Goal: Register for event/course

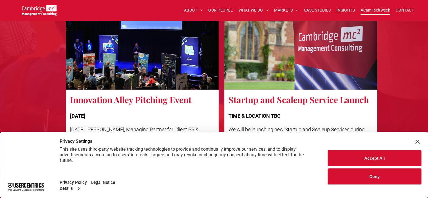
scroll to position [1324, 0]
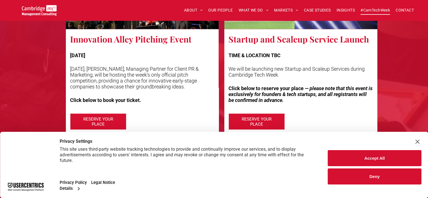
click at [418, 142] on div "Close Layer" at bounding box center [418, 142] width 8 height 8
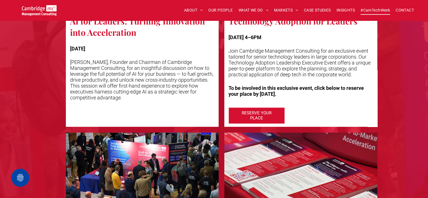
scroll to position [929, 0]
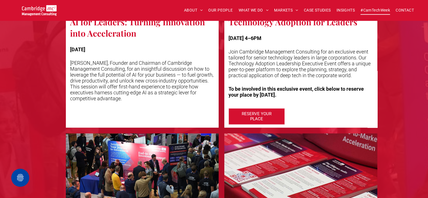
click at [286, 26] on h3 "Technology Adoption for Leaders" at bounding box center [293, 21] width 129 height 11
click at [292, 64] on p "Join Cambridge Management Consulting for an exclusive event tailored for senior…" at bounding box center [301, 64] width 145 height 30
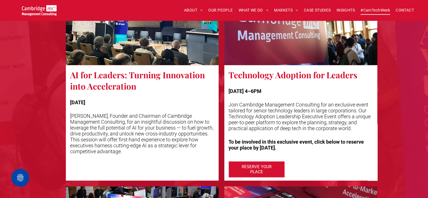
scroll to position [873, 0]
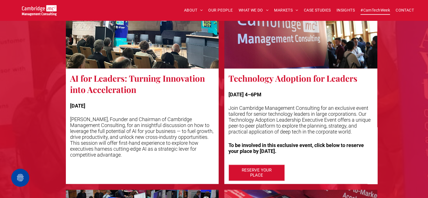
drag, startPoint x: 304, startPoint y: 153, endPoint x: 228, endPoint y: 75, distance: 108.5
click at [228, 75] on span "Technology Adoption for Leaders [DATE] 4–6PM Join Cambridge Management Consulti…" at bounding box center [300, 126] width 153 height 116
copy span "Technology Adoption for Leaders [DATE] 4–6PM Join Cambridge Management Consulti…"
click at [293, 116] on p "Join Cambridge Management Consulting for an exclusive event tailored for senior…" at bounding box center [301, 120] width 145 height 30
drag, startPoint x: 355, startPoint y: 134, endPoint x: 284, endPoint y: 151, distance: 72.7
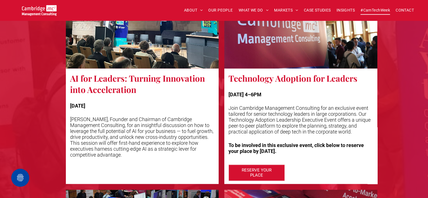
click at [226, 99] on span "Technology Adoption for Leaders [DATE] 4–6PM Join Cambridge Management Consulti…" at bounding box center [300, 126] width 153 height 116
click at [301, 151] on p "To be involved in this exclusive event, click below to reserve your place by [D…" at bounding box center [301, 148] width 145 height 12
drag, startPoint x: 301, startPoint y: 152, endPoint x: 244, endPoint y: 106, distance: 72.7
click at [229, 93] on div "[DATE] 4–6PM Join Cambridge Management Consulting for an exclusive event tailor…" at bounding box center [301, 123] width 145 height 78
copy div "[DATE] 4–6PM Join Cambridge Management Consulting for an exclusive event tailor…"
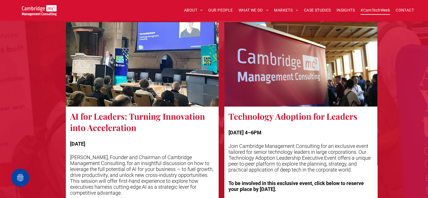
scroll to position [845, 0]
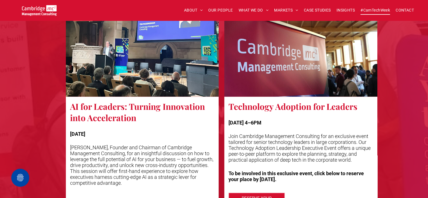
click at [320, 123] on p "[DATE] 4–6PM" at bounding box center [301, 123] width 145 height 6
drag, startPoint x: 354, startPoint y: 161, endPoint x: 234, endPoint y: 138, distance: 122.1
click at [230, 139] on p "Join Cambridge Management Consulting for an exclusive event tailored for senior…" at bounding box center [301, 148] width 145 height 30
copy p "oin Cambridge Management Consulting for an exclusive event tailored for senior …"
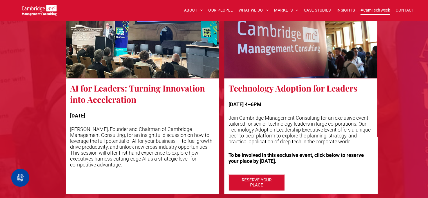
scroll to position [873, 0]
